Goal: Check status: Check status

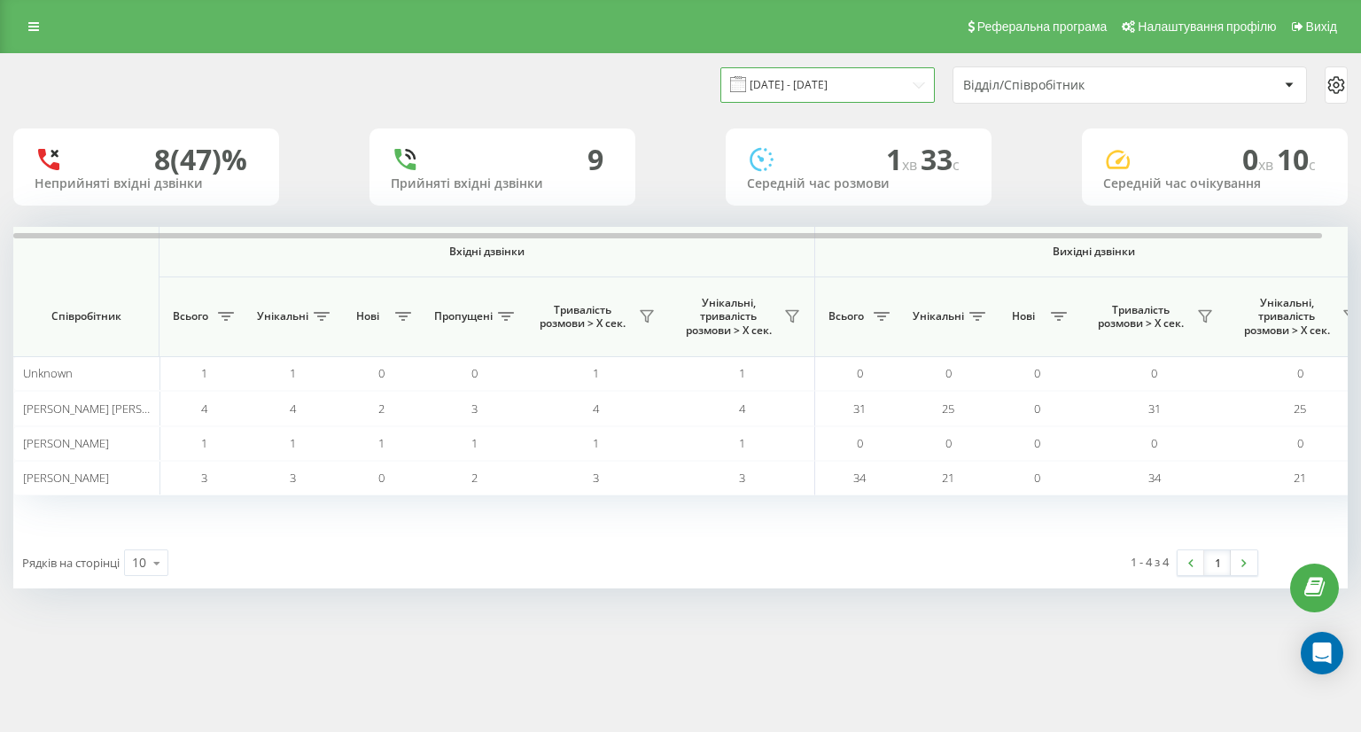
click at [818, 86] on input "[DATE] - [DATE]" at bounding box center [828, 84] width 214 height 35
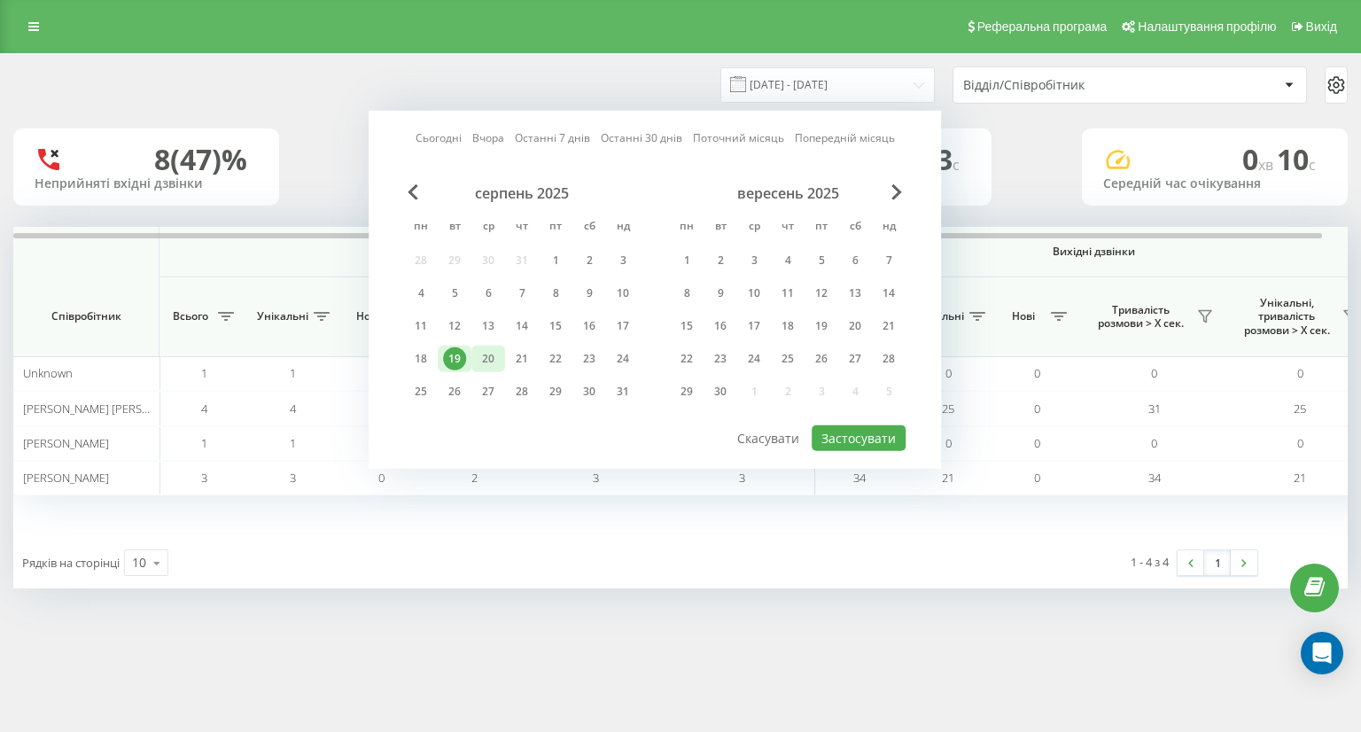
click at [496, 355] on div "20" at bounding box center [488, 358] width 23 height 23
click at [480, 353] on div "20" at bounding box center [488, 358] width 23 height 23
click at [885, 434] on button "Застосувати" at bounding box center [859, 438] width 94 height 26
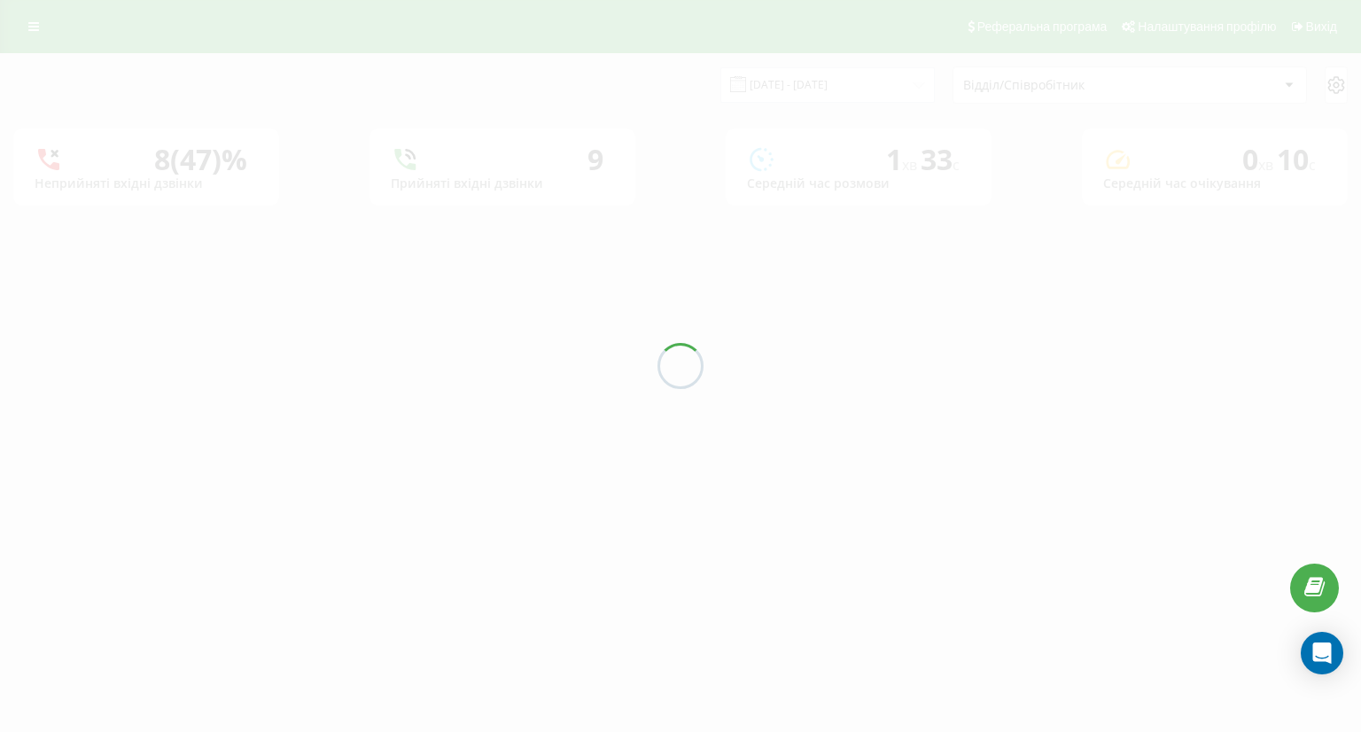
type input "[DATE] - [DATE]"
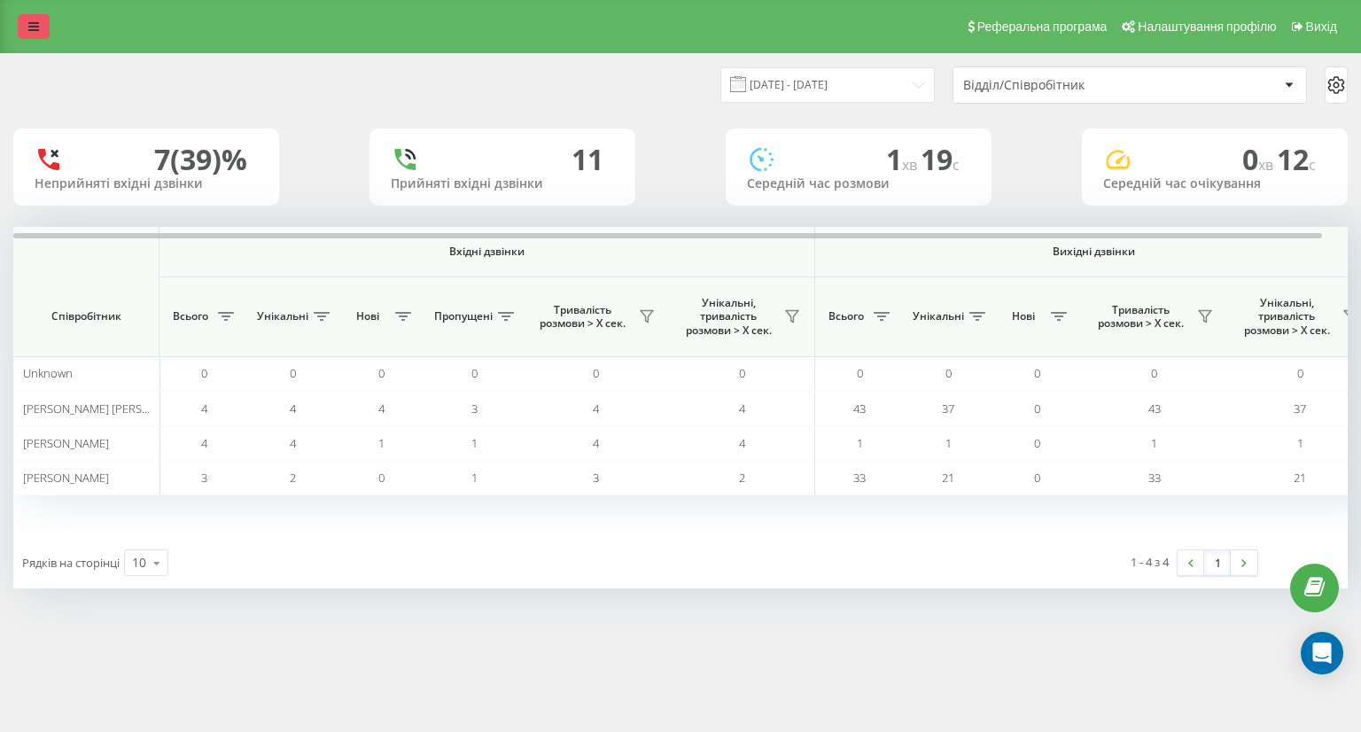
click at [34, 27] on icon at bounding box center [33, 26] width 11 height 12
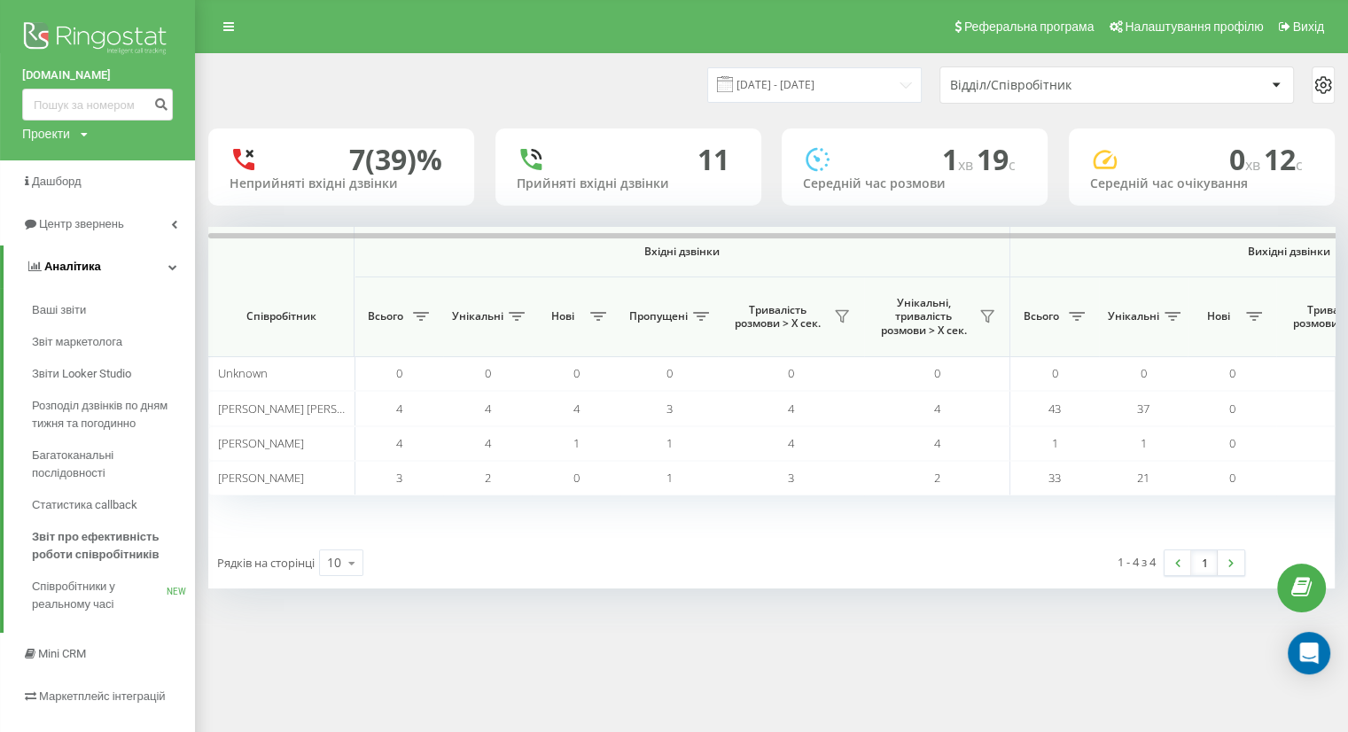
click at [172, 263] on icon at bounding box center [172, 266] width 9 height 9
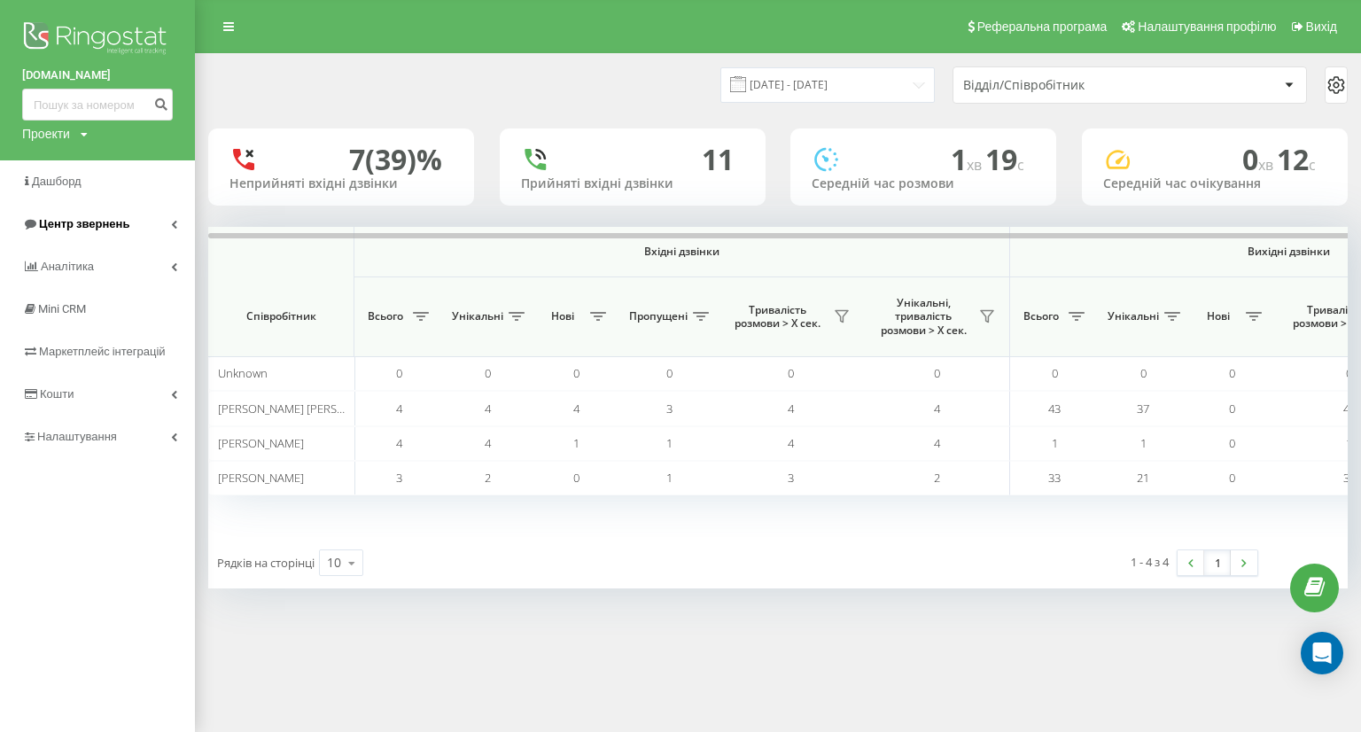
click at [167, 214] on link "Центр звернень" at bounding box center [97, 224] width 195 height 43
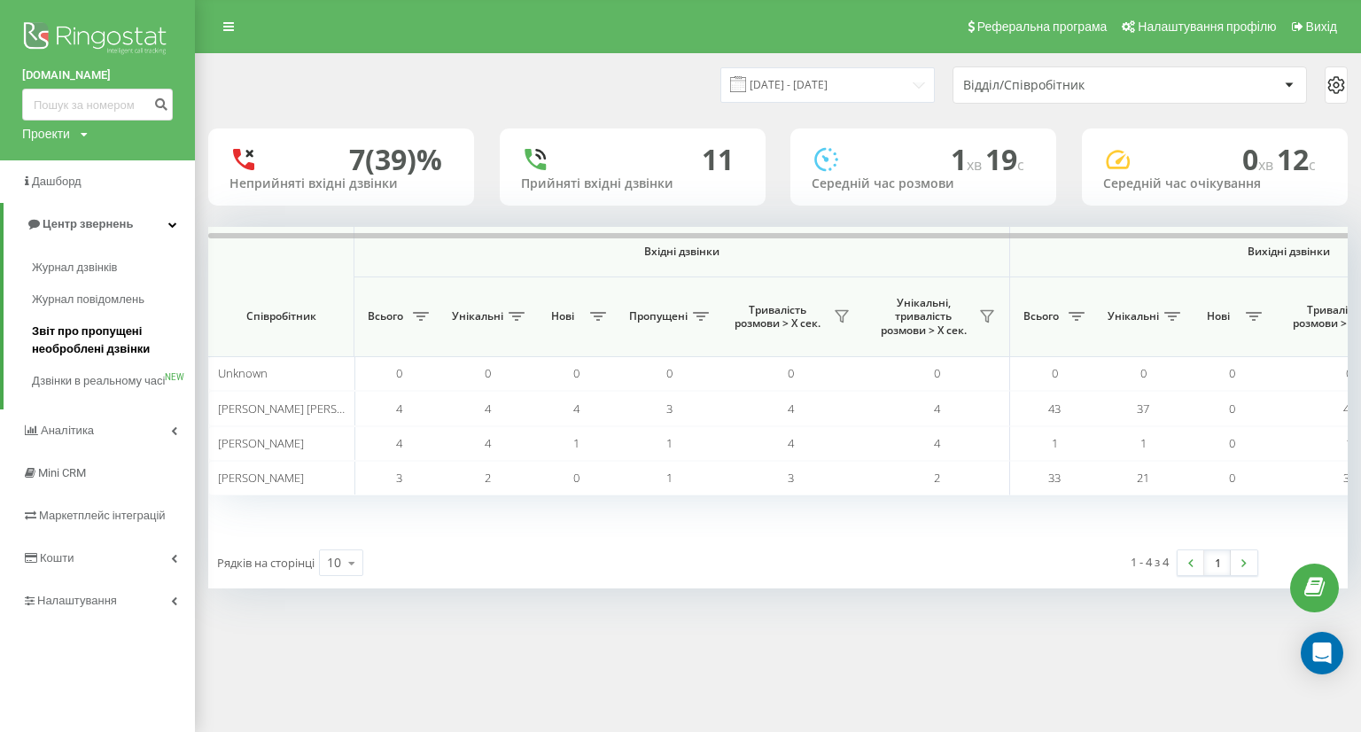
click at [78, 347] on span "Звіт про пропущені необроблені дзвінки" at bounding box center [109, 340] width 154 height 35
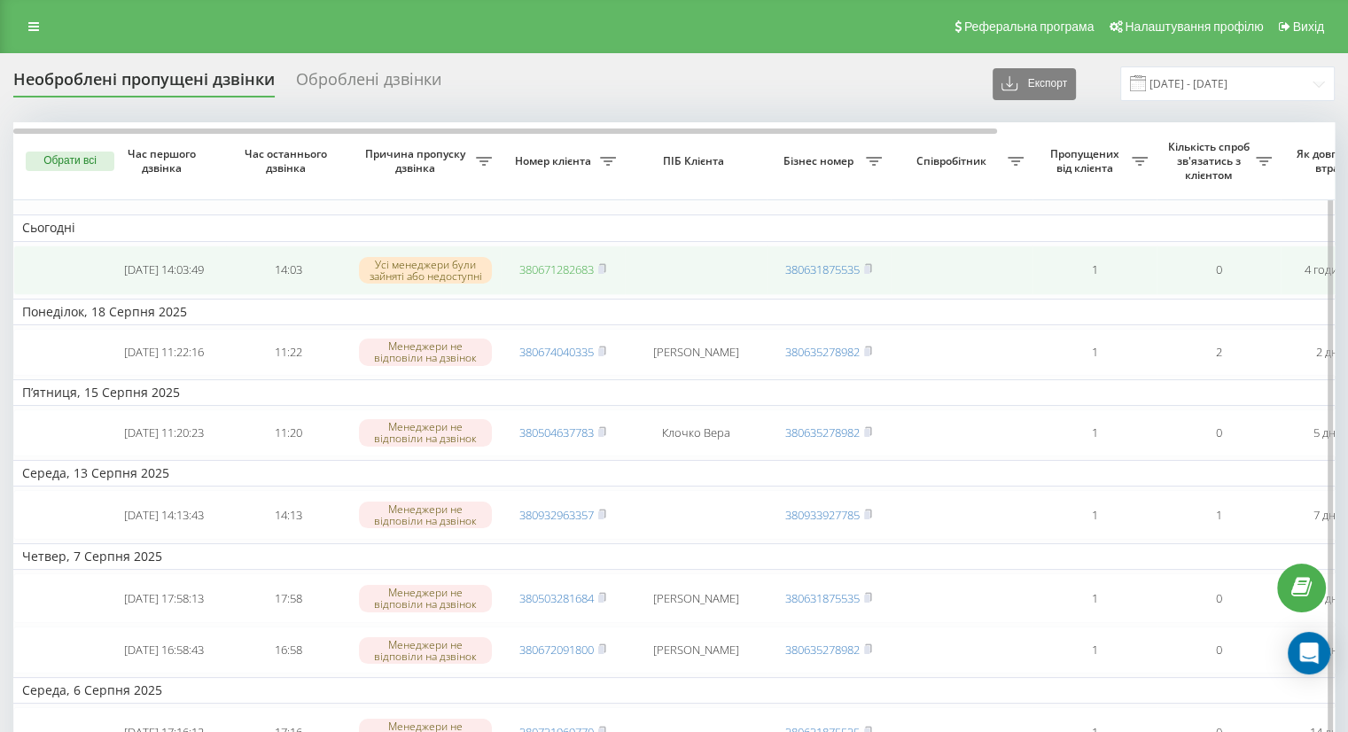
click at [549, 275] on link "380671282683" at bounding box center [556, 269] width 74 height 16
drag, startPoint x: 511, startPoint y: 270, endPoint x: 595, endPoint y: 277, distance: 83.6
click at [595, 277] on td "380671282683" at bounding box center [563, 270] width 124 height 50
click at [604, 269] on rect at bounding box center [600, 270] width 5 height 8
